Goal: Entertainment & Leisure: Consume media (video, audio)

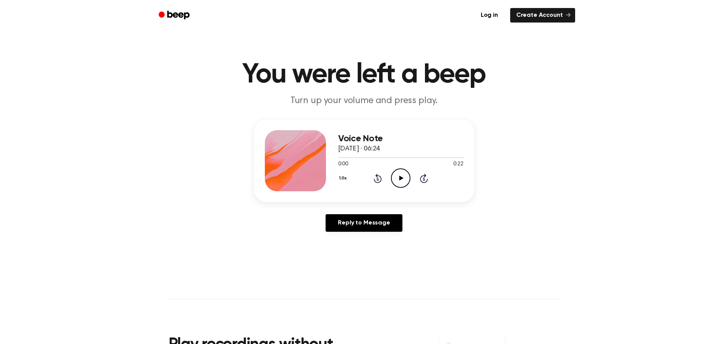
click at [407, 188] on icon "Play Audio" at bounding box center [400, 178] width 19 height 19
click at [409, 188] on icon "Play Audio" at bounding box center [400, 178] width 19 height 19
click at [408, 188] on icon "Play Audio" at bounding box center [400, 178] width 19 height 19
click at [405, 188] on icon "Play Audio" at bounding box center [400, 178] width 19 height 19
click at [231, 53] on main "You were left a beep Turn up your volume and press play. Voice Note 5 [PERSON_N…" at bounding box center [364, 235] width 728 height 471
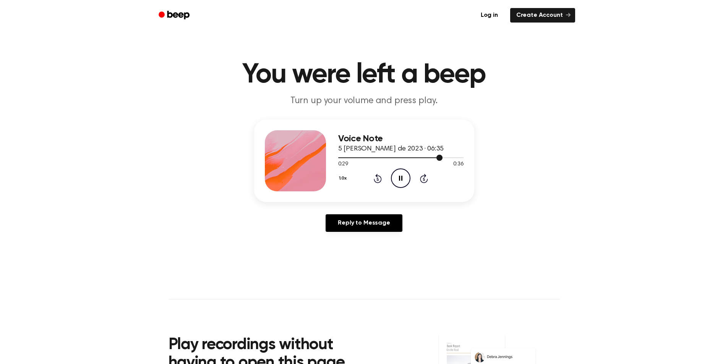
click at [389, 161] on div at bounding box center [400, 157] width 125 height 6
click at [406, 188] on icon "Pause Audio" at bounding box center [400, 178] width 19 height 19
click at [408, 188] on icon "Play Audio" at bounding box center [400, 178] width 19 height 19
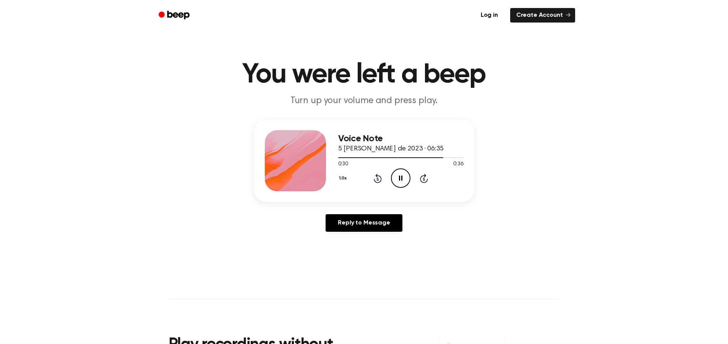
click at [403, 181] on icon at bounding box center [400, 178] width 3 height 5
